Goal: Book appointment/travel/reservation

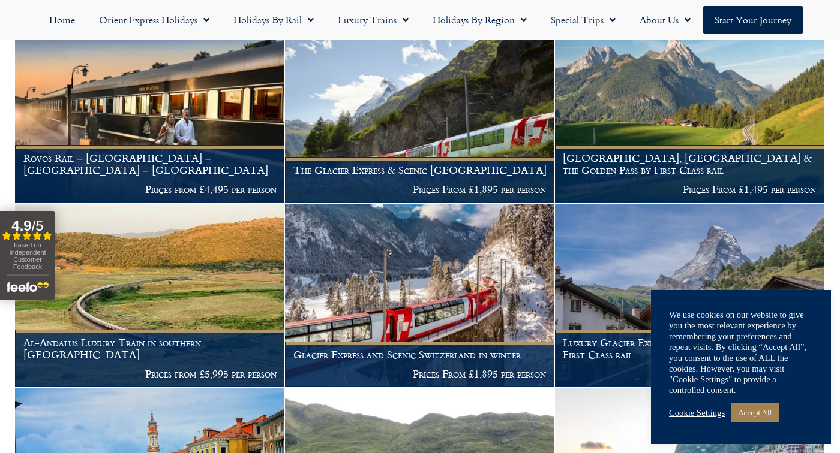
scroll to position [470, 0]
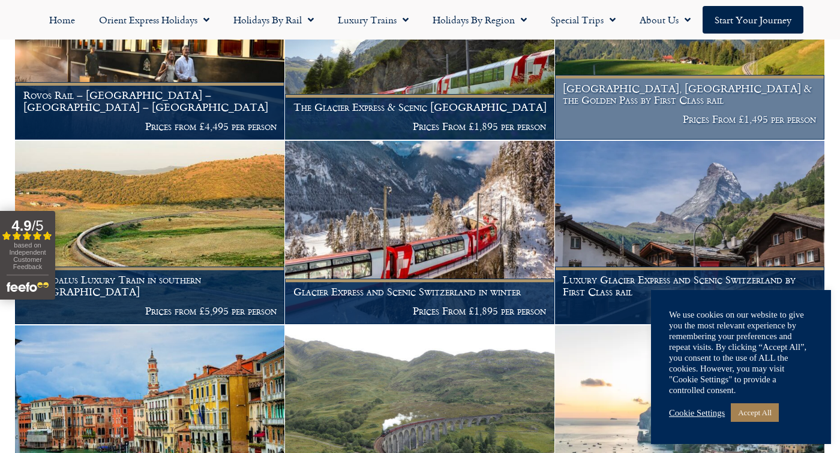
click at [747, 106] on h1 "Lucerne, Montreux & the Golden Pass by First Class rail" at bounding box center [689, 94] width 253 height 23
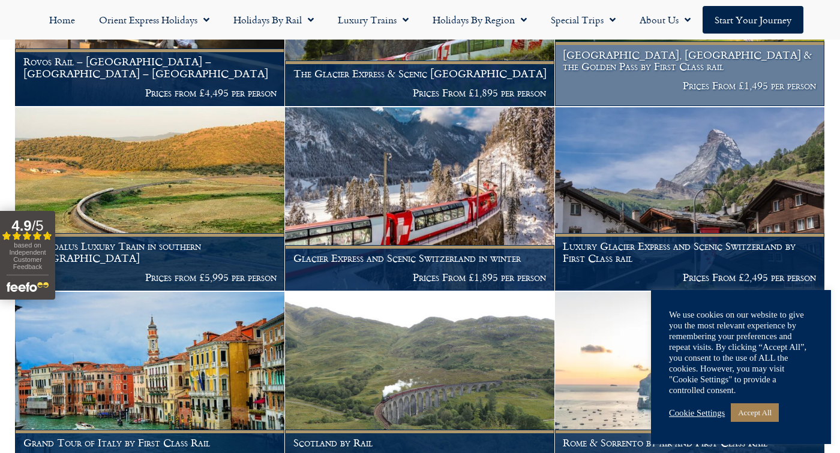
scroll to position [590, 0]
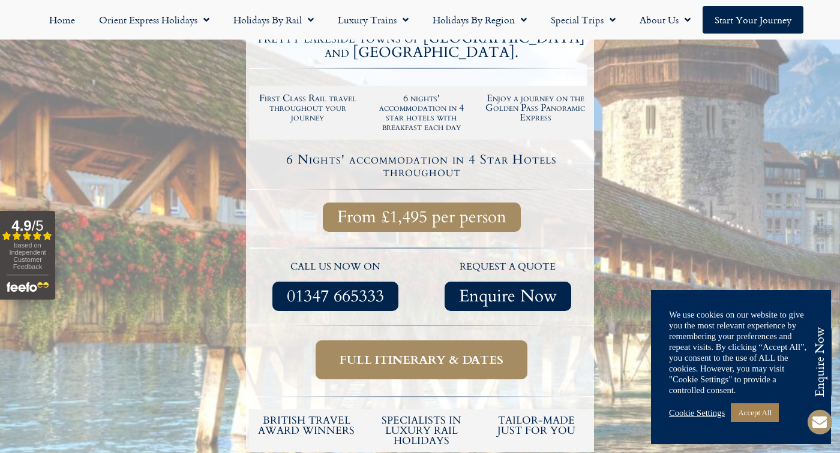
scroll to position [332, 0]
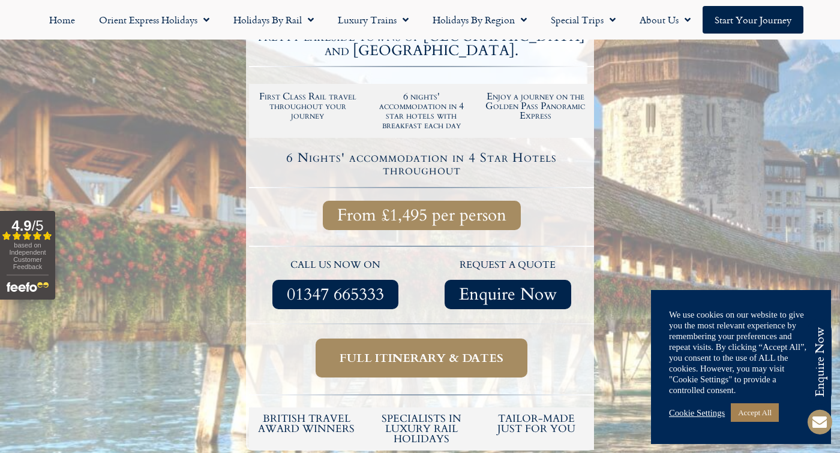
click at [457, 351] on span "Full itinerary & dates" at bounding box center [421, 358] width 164 height 15
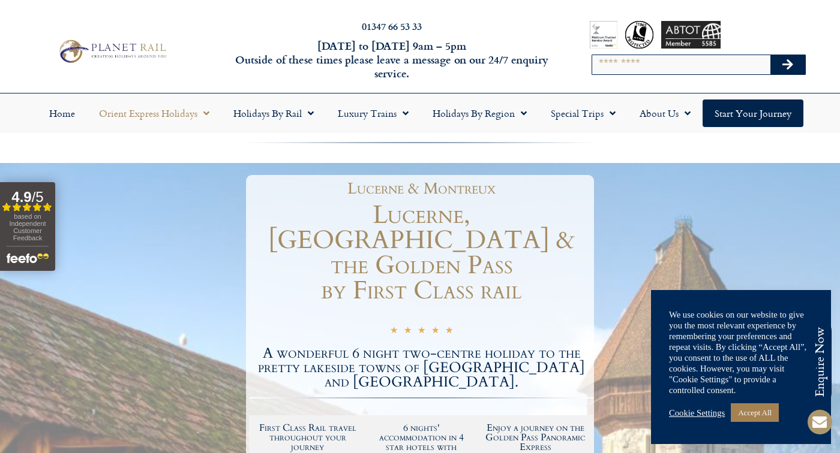
click at [207, 121] on span "Menu" at bounding box center [203, 114] width 12 height 22
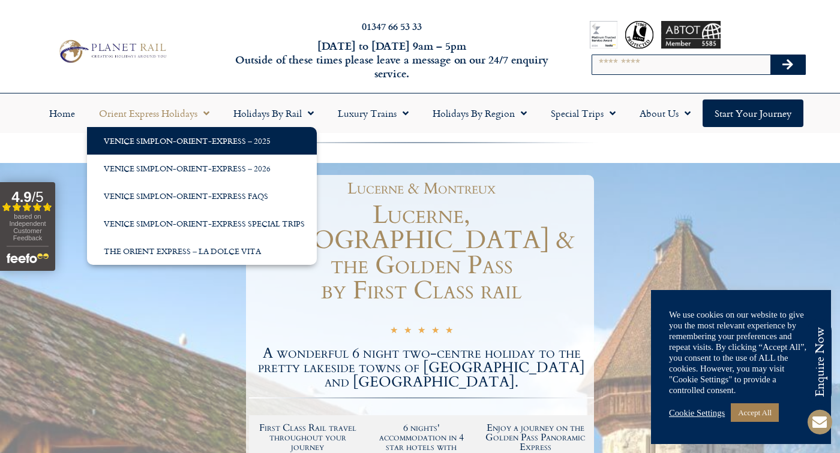
click at [268, 148] on link "Venice Simplon-Orient-Express – 2025" at bounding box center [202, 141] width 230 height 28
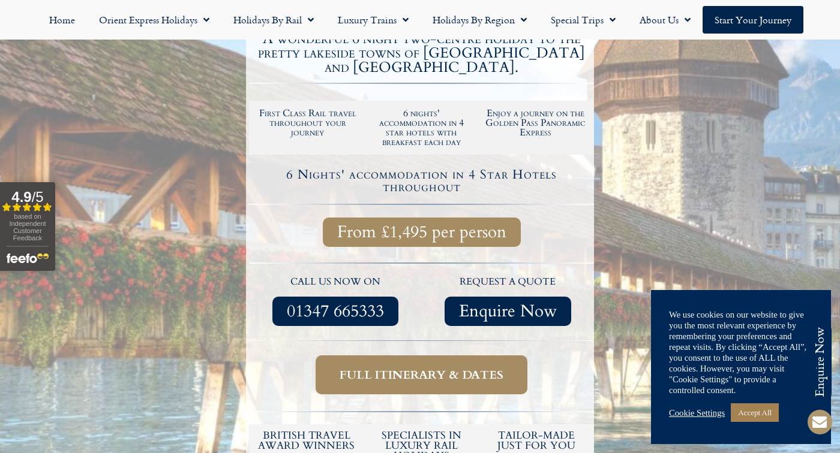
scroll to position [332, 0]
